Goal: Use online tool/utility: Utilize a website feature to perform a specific function

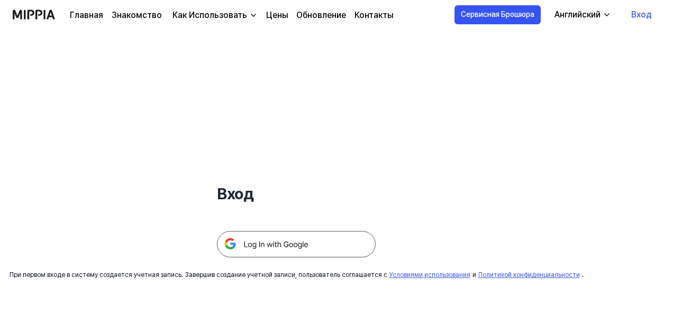
click at [274, 247] on img at bounding box center [296, 244] width 159 height 26
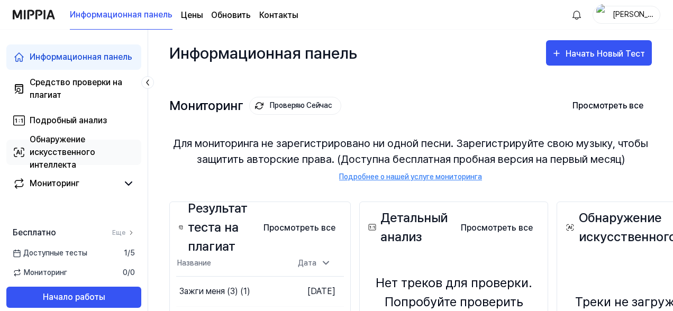
click at [50, 150] on div "Обнаружение искусственного интеллекта" at bounding box center [82, 152] width 105 height 38
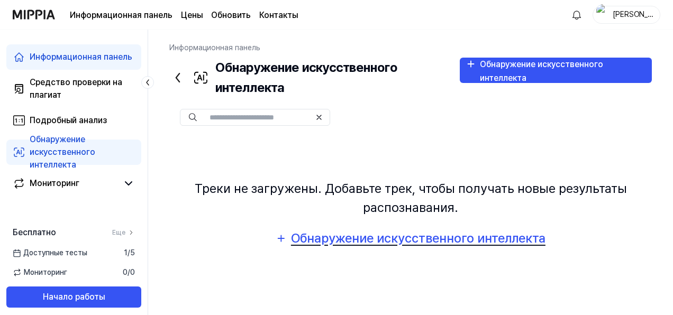
click at [350, 241] on div "Обнаружение искусственного интеллекта" at bounding box center [417, 238] width 255 height 20
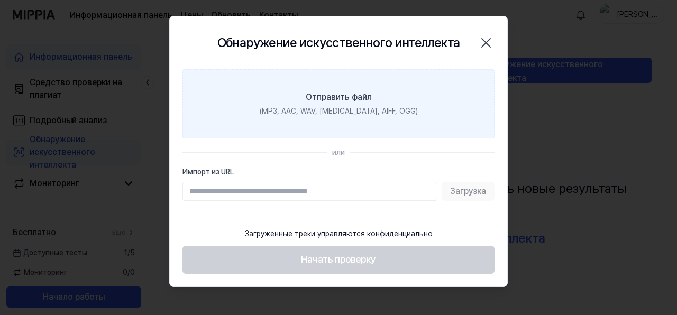
click at [333, 102] on div "Отправить файл" at bounding box center [339, 97] width 66 height 13
click at [0, 0] on input "Отправить файл (MP3, AAC, WAV, [MEDICAL_DATA], AIFF, OGG)" at bounding box center [0, 0] width 0 height 0
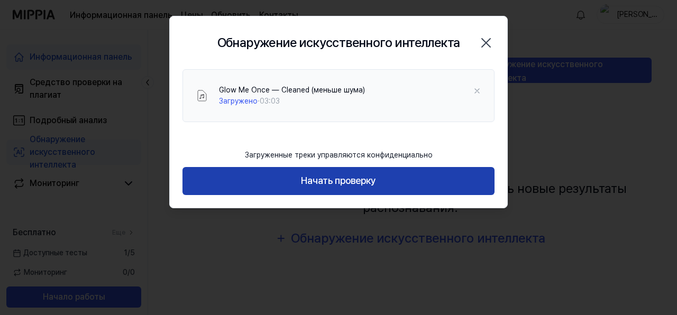
click at [320, 186] on button "Начать проверку" at bounding box center [338, 181] width 312 height 28
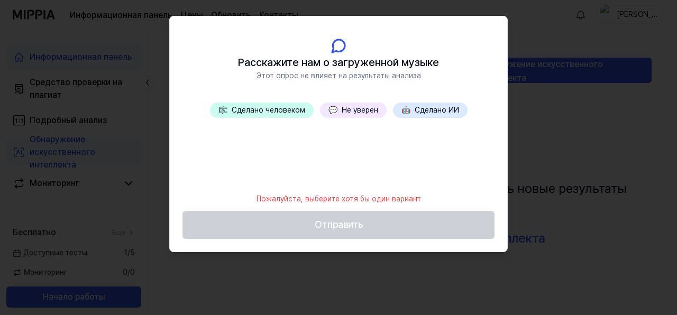
click at [350, 111] on button "💬 Не уверен" at bounding box center [353, 110] width 67 height 15
